Goal: Task Accomplishment & Management: Manage account settings

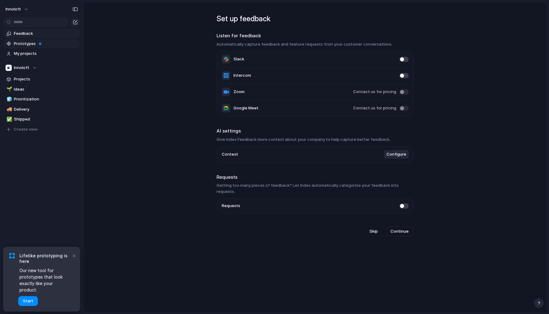
click at [36, 45] on span "Prototypes" at bounding box center [46, 44] width 64 height 6
click at [74, 259] on button "×" at bounding box center [73, 255] width 7 height 7
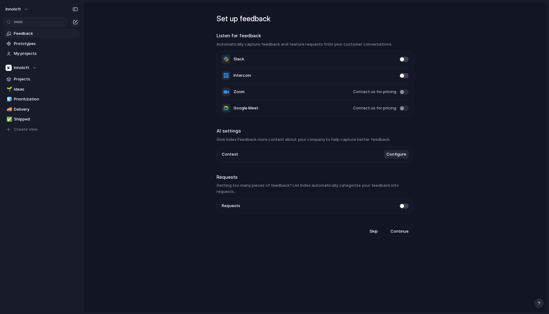
click at [394, 155] on span "Configure" at bounding box center [396, 154] width 20 height 6
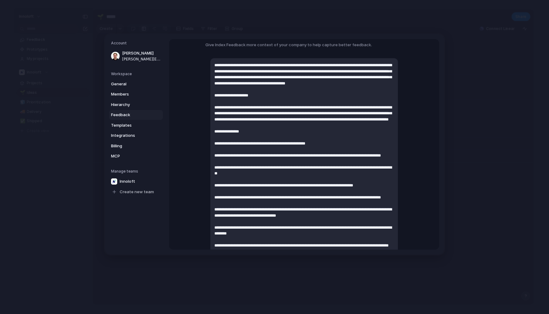
scroll to position [40, 0]
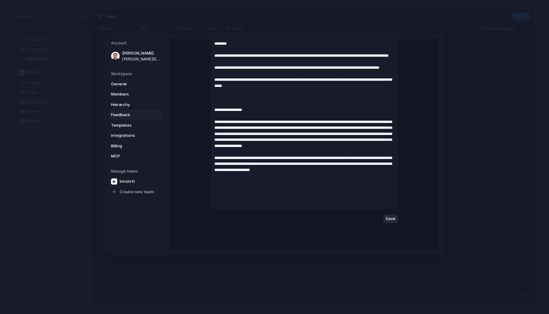
click at [393, 219] on span "Save" at bounding box center [390, 219] width 10 height 6
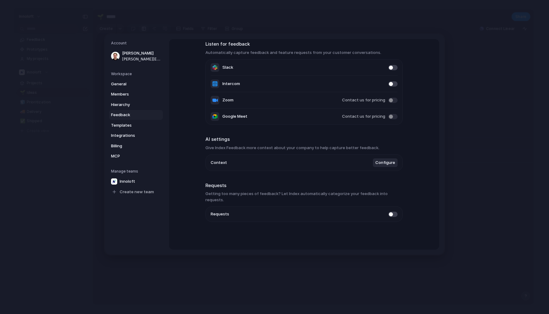
scroll to position [23, 0]
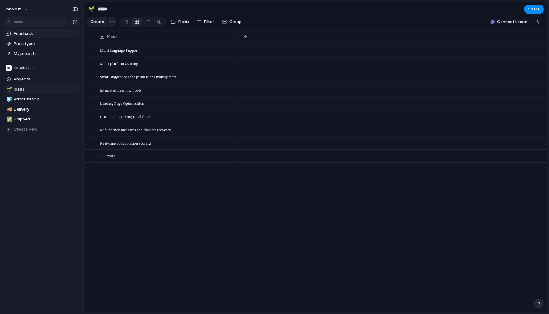
click at [26, 34] on span "Feedback" at bounding box center [46, 34] width 64 height 6
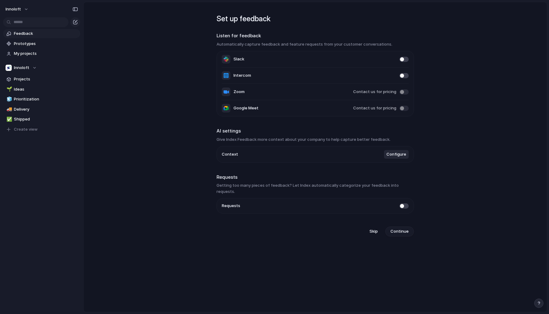
click at [404, 228] on span "Continue" at bounding box center [399, 231] width 18 height 6
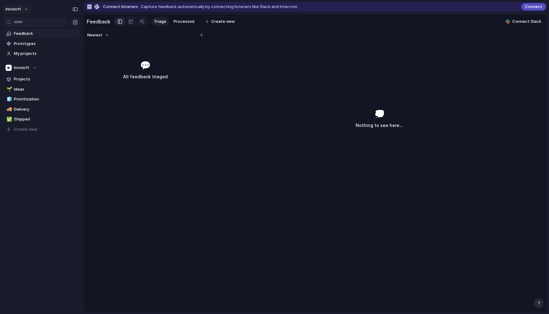
click at [23, 7] on button "Innoloft" at bounding box center [17, 9] width 29 height 10
click at [46, 145] on div "Settings Invite members Change theme Sign out" at bounding box center [274, 157] width 549 height 314
click at [25, 79] on span "Projects" at bounding box center [46, 79] width 64 height 6
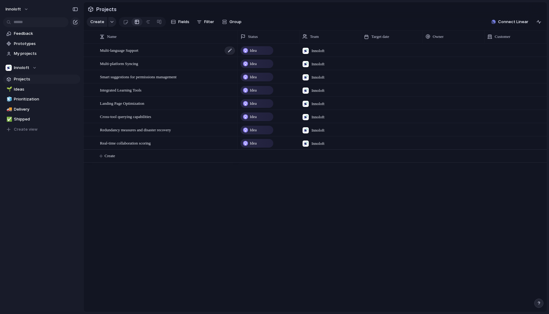
click at [135, 49] on span "Multi-language Support" at bounding box center [119, 50] width 39 height 7
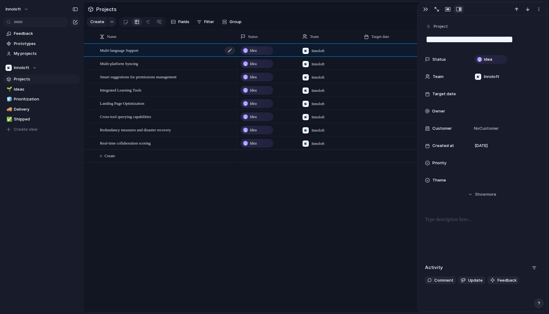
click at [135, 49] on span "Multi-language Support" at bounding box center [119, 50] width 39 height 7
click at [539, 12] on div "button" at bounding box center [538, 9] width 5 height 5
click at [539, 11] on div "Mark as duplicate Delete" at bounding box center [274, 157] width 549 height 314
click at [495, 57] on div "Idea" at bounding box center [490, 59] width 31 height 7
click at [442, 121] on div "Idea Planned On track At risk Off track Paused Canceled Done" at bounding box center [274, 157] width 549 height 314
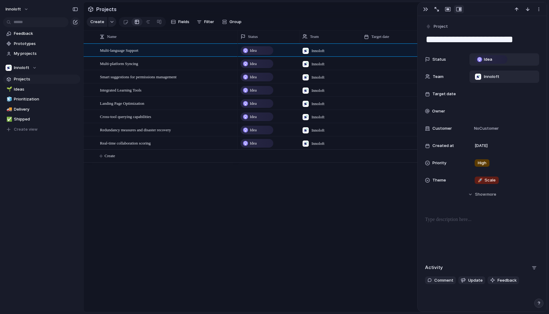
click at [487, 72] on div "Innoloft" at bounding box center [504, 77] width 70 height 12
click at [475, 75] on div "Innoloft" at bounding box center [274, 157] width 549 height 314
click at [477, 196] on span "Show" at bounding box center [480, 194] width 11 height 6
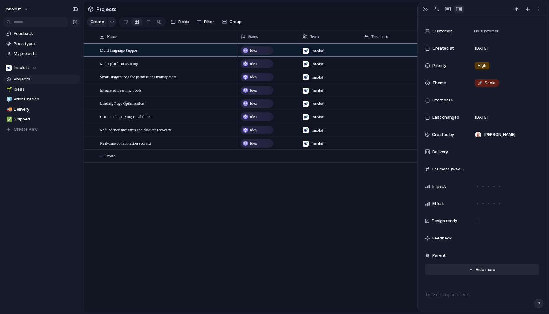
scroll to position [99, 0]
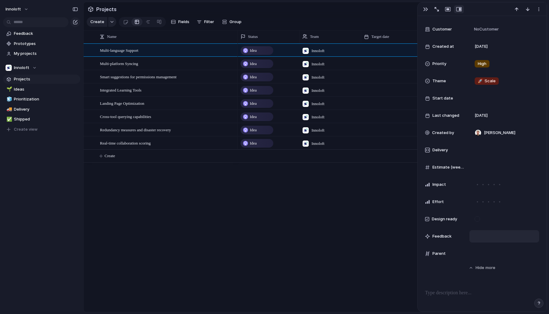
click at [473, 237] on div at bounding box center [504, 236] width 70 height 12
click at [477, 239] on div at bounding box center [504, 236] width 70 height 12
click at [477, 234] on div at bounding box center [504, 236] width 70 height 12
click at [441, 237] on span "Feedback" at bounding box center [441, 236] width 19 height 6
click at [476, 219] on div at bounding box center [476, 218] width 5 height 5
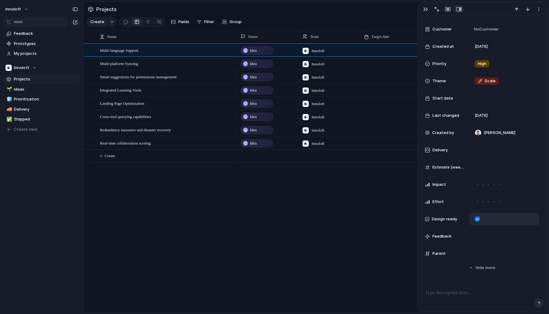
click at [477, 219] on div at bounding box center [476, 218] width 5 height 5
click at [477, 256] on div at bounding box center [504, 253] width 64 height 7
click at [482, 164] on div at bounding box center [504, 167] width 64 height 7
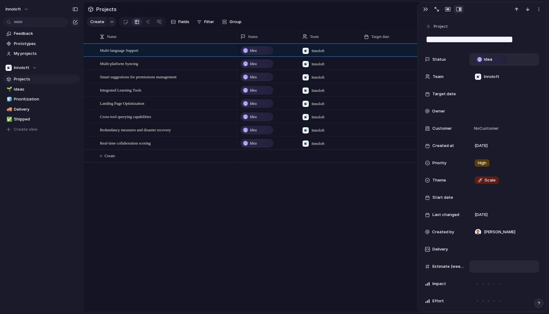
click at [472, 157] on div "Status Idea Team Innoloft Target date Owner Customer No Customer Created at [DA…" at bounding box center [482, 206] width 114 height 306
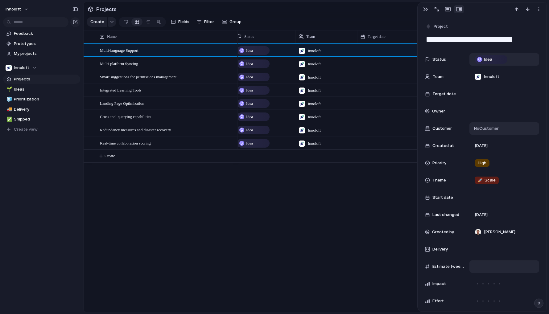
click at [486, 129] on span "No Customer" at bounding box center [485, 128] width 27 height 6
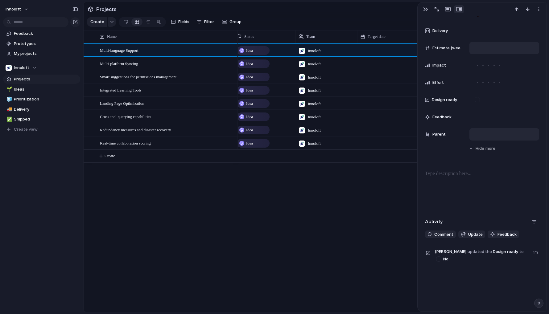
scroll to position [219, 0]
click at [340, 191] on div "Idea Innoloft [DATE] Idea Innoloft [DATE] Idea Innoloft [DATE] Idea Innoloft [D…" at bounding box center [392, 177] width 309 height 268
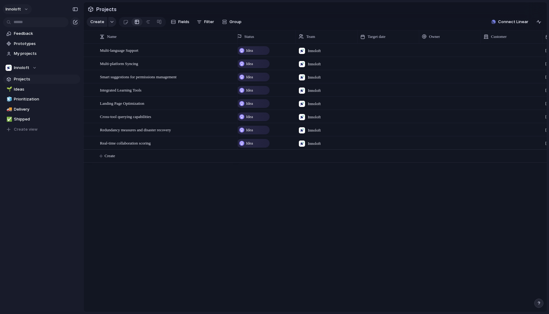
click at [23, 10] on button "Innoloft" at bounding box center [17, 9] width 29 height 10
click at [25, 24] on span "Settings" at bounding box center [22, 23] width 17 height 6
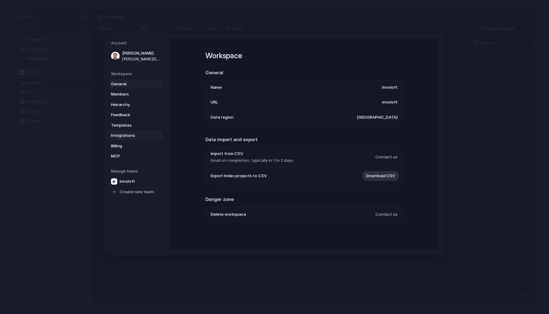
click at [123, 131] on link "Integrations" at bounding box center [136, 136] width 54 height 10
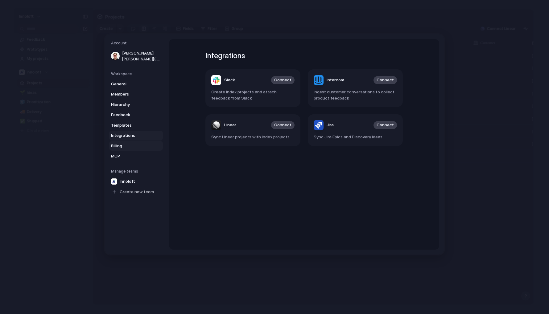
click at [132, 143] on span "Billing" at bounding box center [130, 146] width 39 height 6
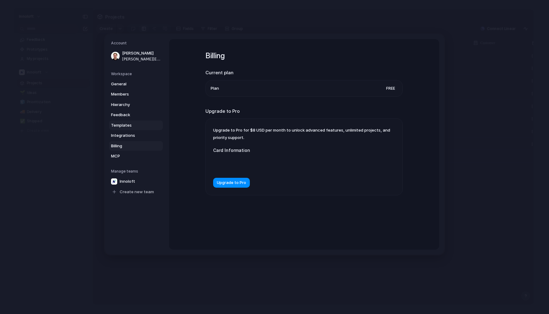
click at [137, 126] on span "Templates" at bounding box center [130, 125] width 39 height 6
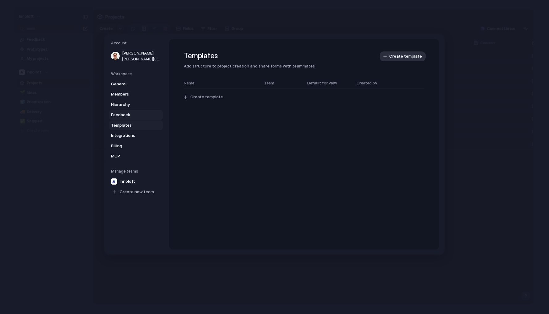
click at [136, 115] on span "Feedback" at bounding box center [130, 115] width 39 height 6
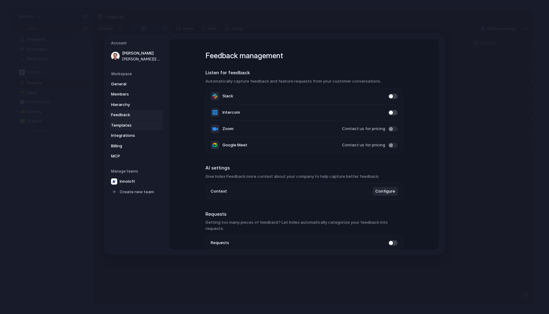
click at [132, 122] on span "Templates" at bounding box center [130, 125] width 39 height 6
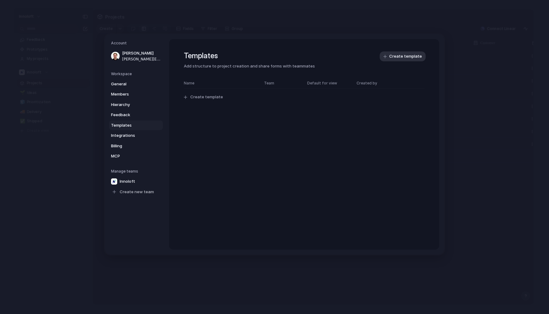
click at [403, 49] on div "Templates Add structure to project creation and share forms with teammates Crea…" at bounding box center [304, 84] width 270 height 91
click at [403, 58] on span "Create template" at bounding box center [405, 56] width 33 height 6
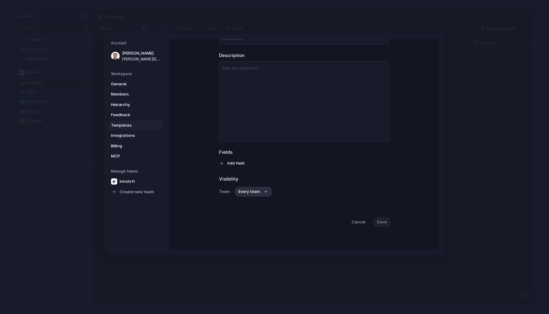
scroll to position [53, 0]
click at [248, 193] on span "Every team" at bounding box center [249, 192] width 22 height 6
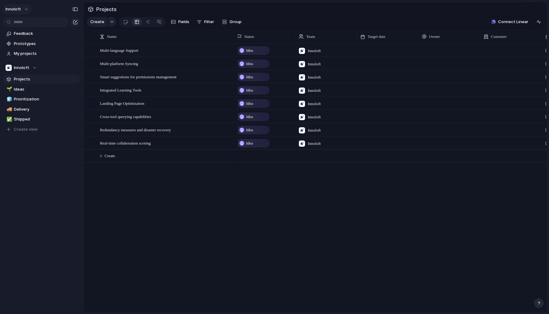
click at [15, 4] on button "Innoloft" at bounding box center [17, 9] width 29 height 10
click at [25, 22] on span "Settings" at bounding box center [22, 23] width 17 height 6
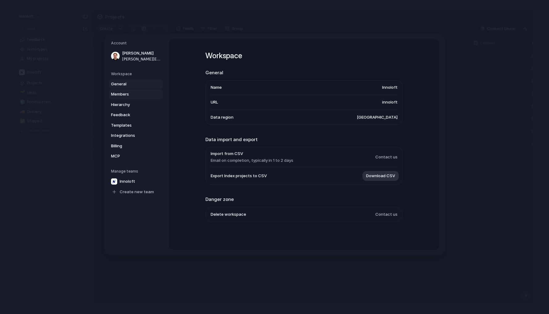
click at [130, 92] on span "Members" at bounding box center [130, 94] width 39 height 6
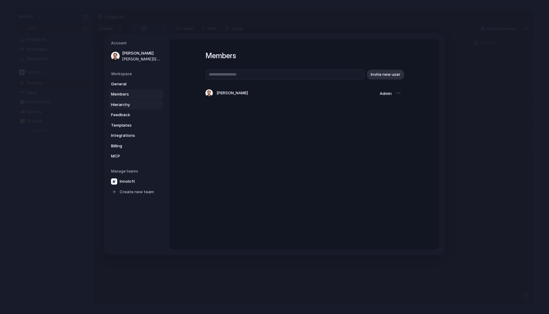
click at [130, 100] on link "Hierarchy" at bounding box center [136, 105] width 54 height 10
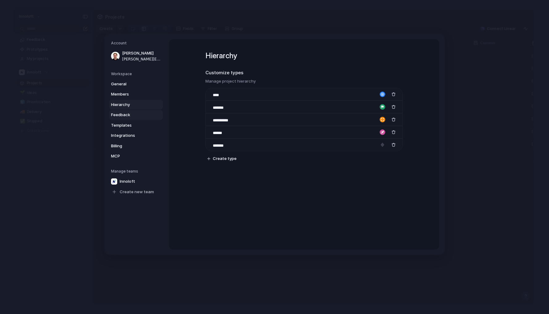
click at [130, 113] on span "Feedback" at bounding box center [130, 115] width 39 height 6
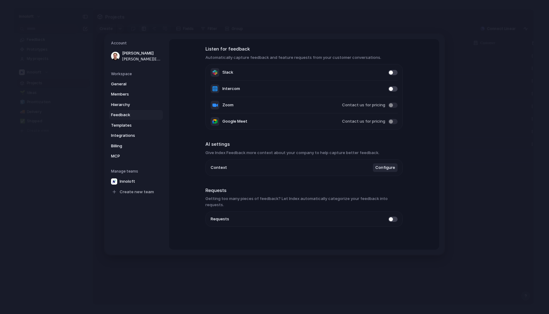
scroll to position [23, 0]
click at [394, 217] on span at bounding box center [392, 219] width 9 height 5
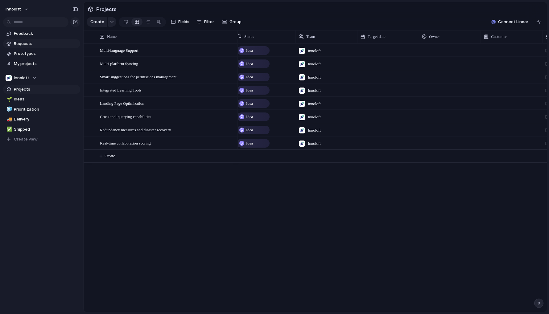
click at [22, 42] on span "Requests" at bounding box center [46, 44] width 64 height 6
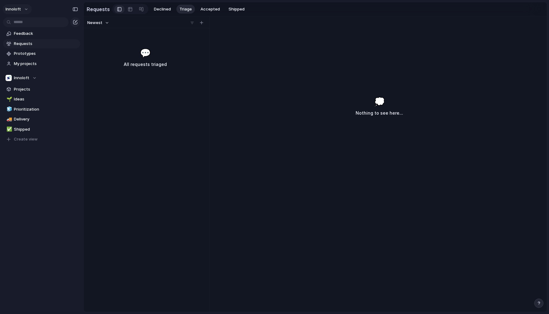
click at [21, 6] on button "Innoloft" at bounding box center [17, 9] width 29 height 10
click at [20, 24] on span "Settings" at bounding box center [22, 23] width 17 height 6
click at [33, 53] on span "Prototypes" at bounding box center [46, 54] width 64 height 6
click at [76, 23] on div "button" at bounding box center [75, 22] width 5 height 5
click at [27, 138] on span "Create view" at bounding box center [26, 139] width 24 height 6
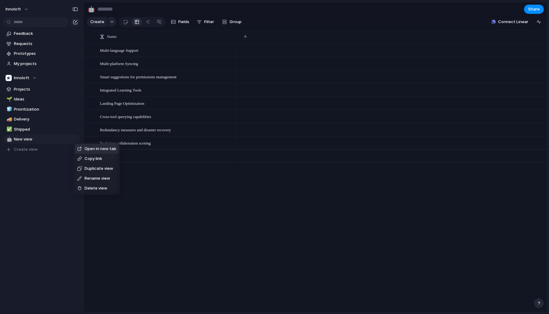
click at [91, 189] on span "Delete view" at bounding box center [95, 188] width 23 height 6
click at [90, 189] on span "Delete view" at bounding box center [95, 188] width 23 height 6
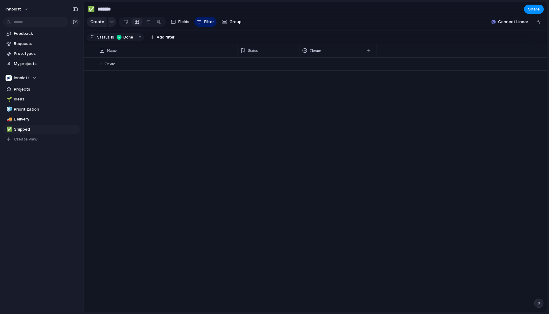
click at [38, 94] on section "Innoloft Projects 🌱 Ideas 🧊 Prioritization 🚚 Delivery ✅ Shipped To pick up a dr…" at bounding box center [41, 106] width 83 height 76
click at [27, 96] on link "🌱 Ideas" at bounding box center [41, 99] width 77 height 9
type input "*****"
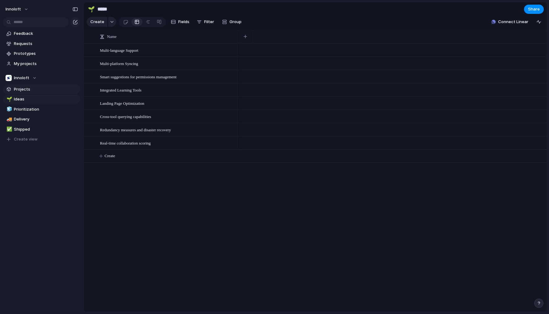
click at [28, 90] on span "Projects" at bounding box center [46, 89] width 64 height 6
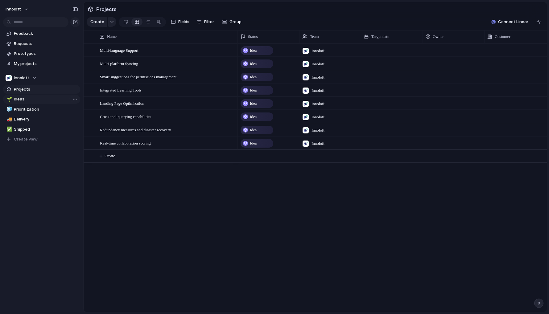
click at [26, 96] on span "Ideas" at bounding box center [46, 99] width 64 height 6
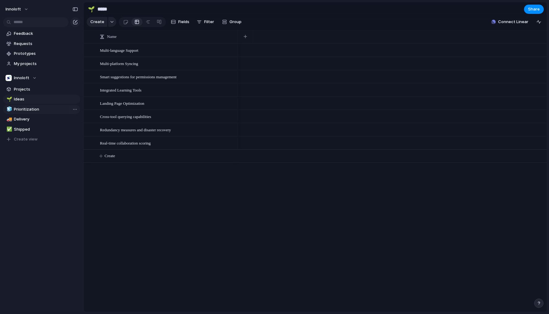
click at [24, 106] on span "Prioritization" at bounding box center [46, 109] width 64 height 6
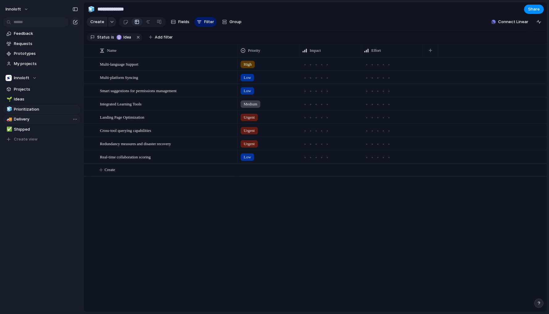
click at [23, 118] on span "Delivery" at bounding box center [46, 119] width 64 height 6
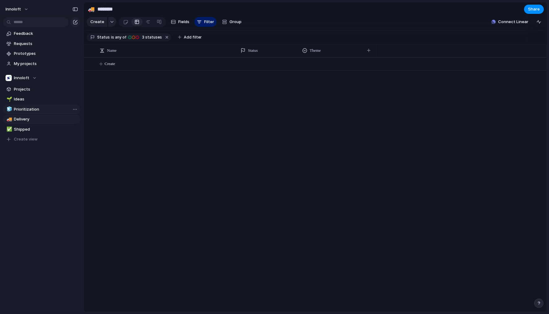
click at [27, 107] on span "Prioritization" at bounding box center [46, 109] width 64 height 6
type input "**********"
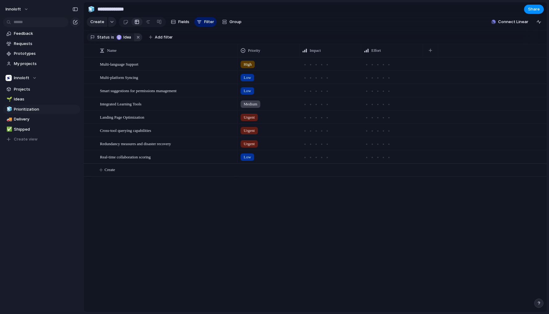
click at [138, 36] on button "button" at bounding box center [138, 37] width 8 height 8
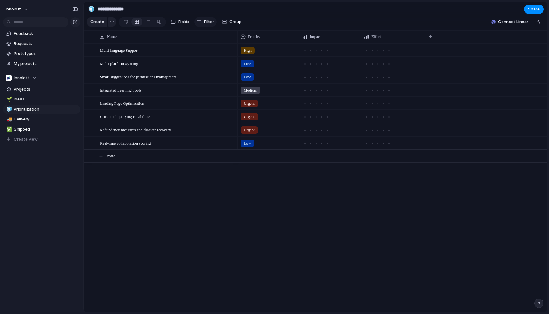
click at [205, 20] on span "Filter" at bounding box center [209, 22] width 10 height 6
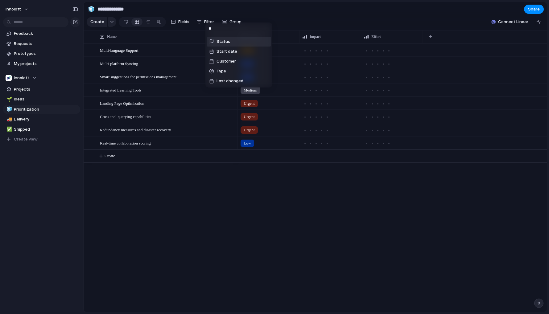
type input "**"
click at [222, 40] on span "Status" at bounding box center [223, 42] width 14 height 6
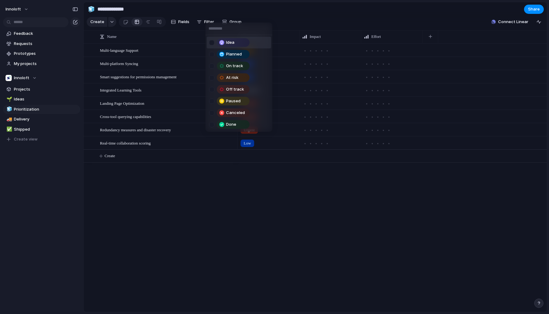
click at [225, 43] on div "Idea" at bounding box center [232, 42] width 31 height 7
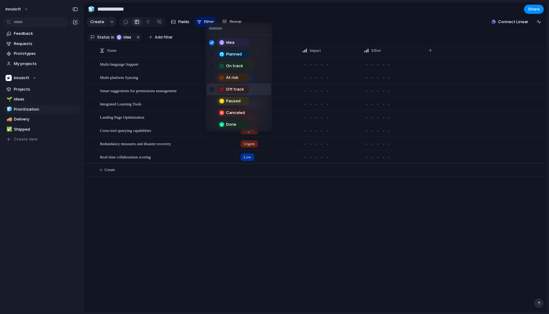
click at [168, 227] on div "Idea Planned On track At risk Off track Paused Canceled Done" at bounding box center [274, 157] width 549 height 314
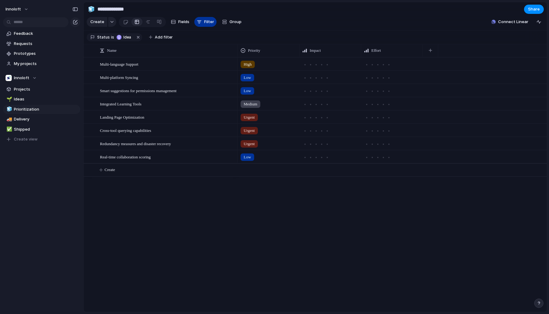
click at [209, 20] on span "Filter" at bounding box center [209, 22] width 10 height 6
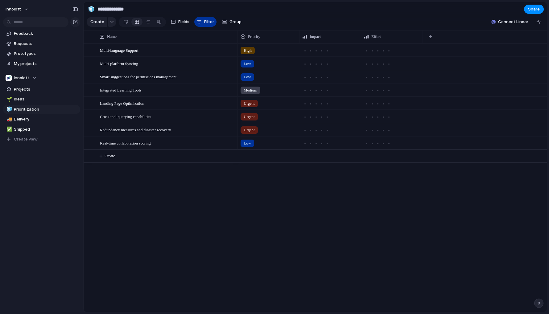
click at [208, 21] on span "Filter" at bounding box center [209, 22] width 10 height 6
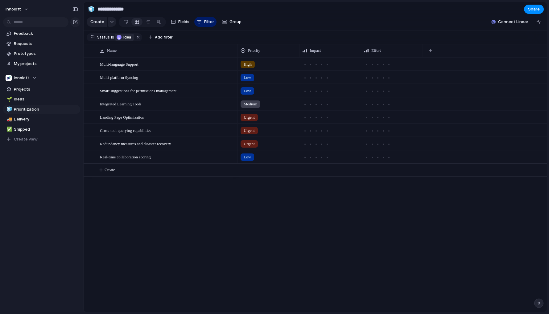
click at [118, 36] on div "button" at bounding box center [119, 37] width 5 height 5
click at [236, 18] on div "Idea Planned On track At risk Off track Paused Canceled Done" at bounding box center [274, 157] width 549 height 314
click at [235, 18] on button "Group" at bounding box center [232, 22] width 26 height 10
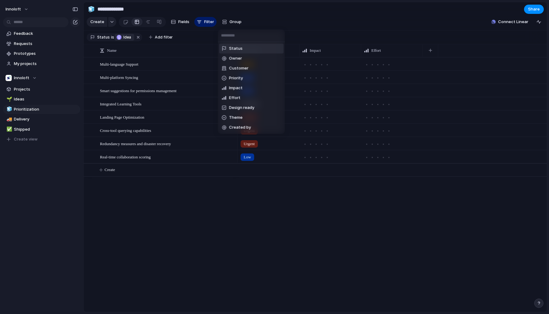
click at [235, 19] on div "Status Owner Customer Priority Impact Effort Design ready Theme Created by" at bounding box center [274, 157] width 549 height 314
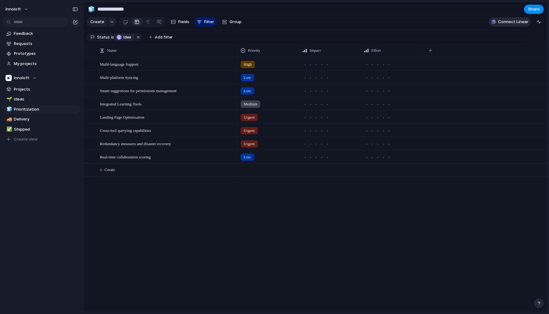
click at [508, 21] on span "Connect Linear" at bounding box center [513, 22] width 30 height 6
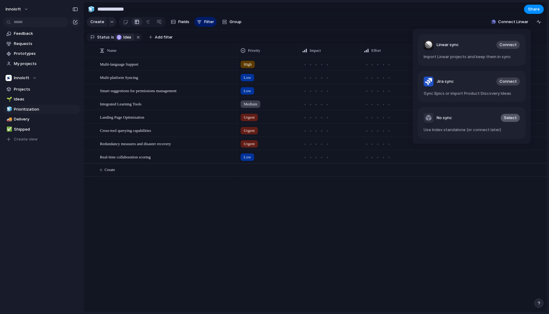
click at [512, 121] on span "Select" at bounding box center [510, 118] width 13 height 6
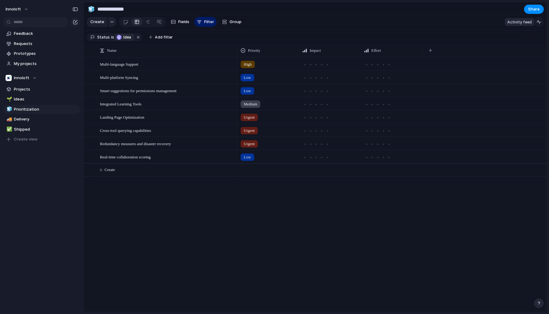
click at [539, 20] on div "button" at bounding box center [538, 21] width 5 height 5
click at [538, 21] on div "button" at bounding box center [538, 21] width 5 height 5
click at [529, 7] on span "Share" at bounding box center [534, 9] width 12 height 6
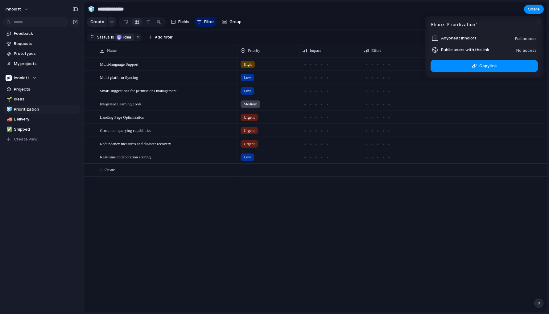
click at [525, 41] on div "Full access" at bounding box center [526, 38] width 22 height 7
click at [524, 36] on span "Full access" at bounding box center [526, 38] width 22 height 5
click at [475, 37] on span "Anyone at Innoloft" at bounding box center [458, 38] width 35 height 6
click at [468, 37] on span "Anyone at Innoloft" at bounding box center [458, 38] width 35 height 6
click at [523, 42] on ul "Anyone at Innoloft Full access Public users with the link No access" at bounding box center [484, 44] width 118 height 19
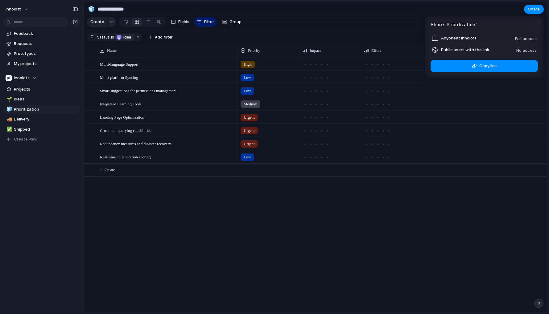
click at [532, 48] on span "No access" at bounding box center [526, 50] width 20 height 5
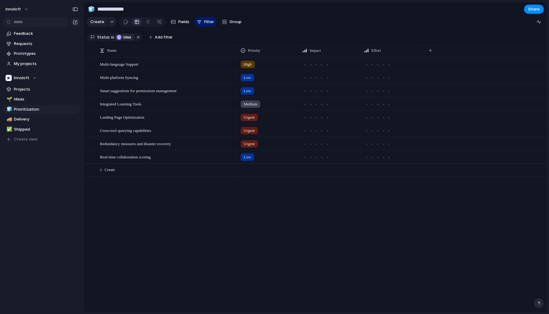
click at [408, 17] on div "Share ' Prioritization ' Anyone at Innoloft Full access Public users with the l…" at bounding box center [274, 157] width 549 height 314
click at [81, 88] on span "Team settings" at bounding box center [93, 91] width 28 height 6
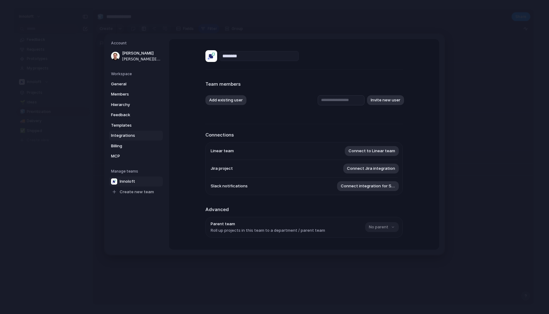
click at [123, 138] on link "Integrations" at bounding box center [136, 136] width 54 height 10
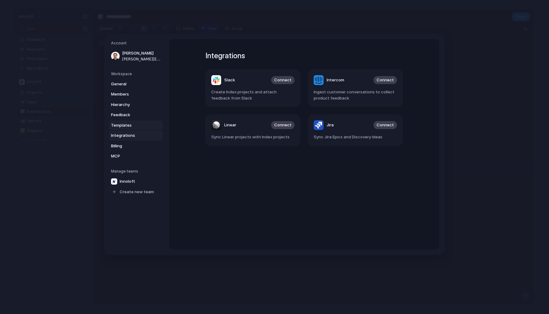
click at [130, 125] on span "Templates" at bounding box center [130, 125] width 39 height 6
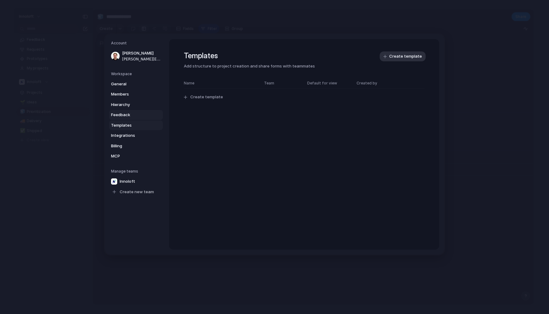
click at [133, 112] on span "Feedback" at bounding box center [130, 115] width 39 height 6
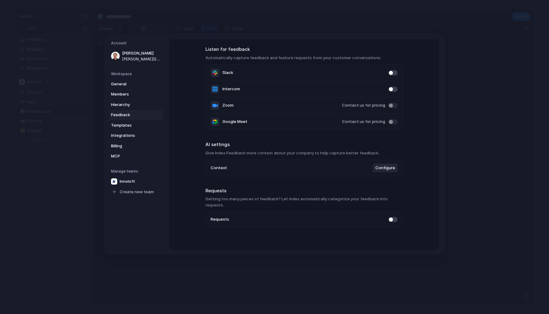
scroll to position [23, 0]
click at [143, 87] on link "General" at bounding box center [136, 84] width 54 height 10
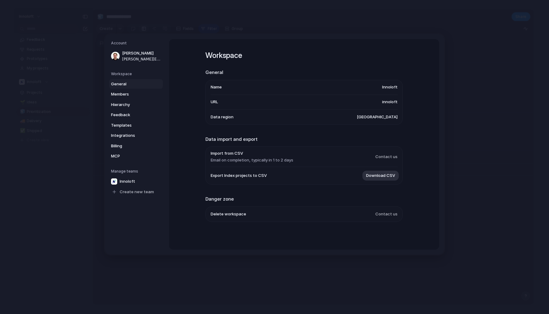
scroll to position [1, 0]
click at [391, 117] on span "[GEOGRAPHIC_DATA]" at bounding box center [377, 117] width 41 height 6
click at [132, 88] on link "General" at bounding box center [136, 84] width 54 height 10
click at [131, 93] on span "Members" at bounding box center [130, 94] width 39 height 6
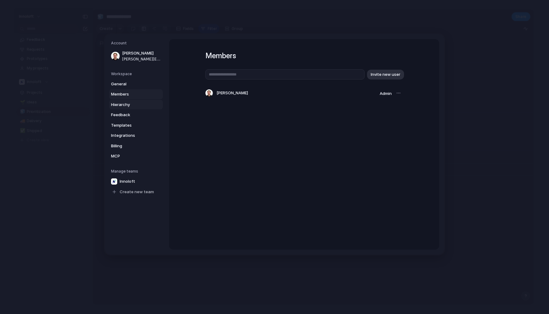
click at [132, 102] on span "Hierarchy" at bounding box center [130, 105] width 39 height 6
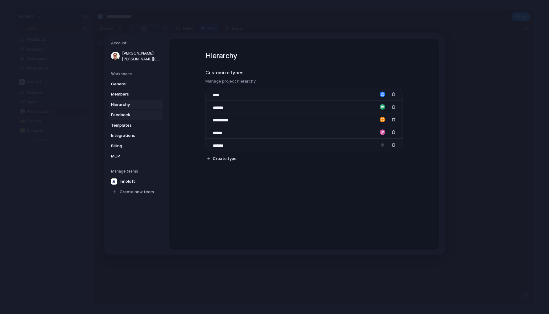
click at [133, 114] on span "Feedback" at bounding box center [130, 115] width 39 height 6
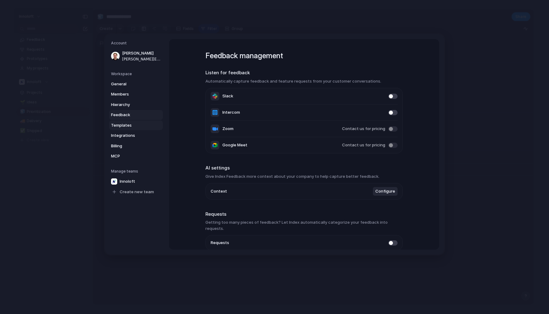
click at [132, 124] on span "Templates" at bounding box center [130, 125] width 39 height 6
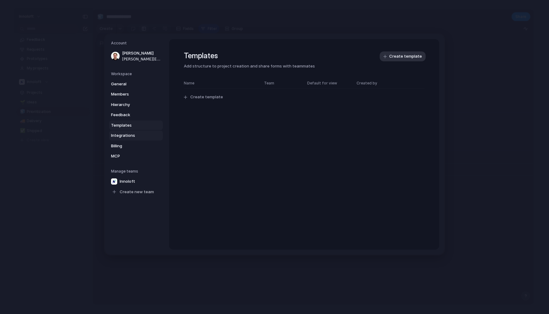
click at [129, 133] on span "Integrations" at bounding box center [130, 136] width 39 height 6
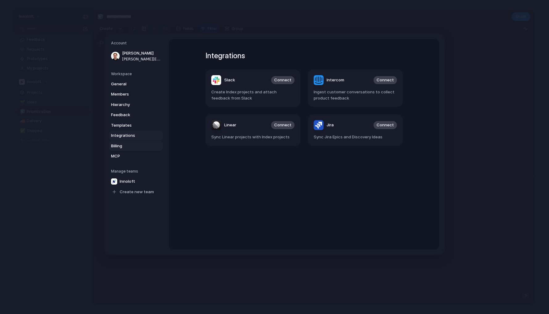
click at [130, 146] on span "Billing" at bounding box center [130, 146] width 39 height 6
